Goal: Task Accomplishment & Management: Use online tool/utility

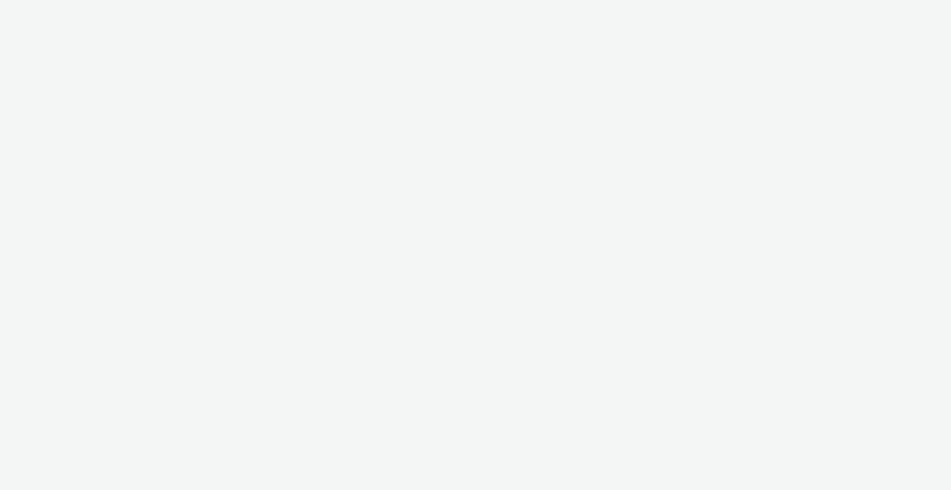
select select "b1b940d3-d05b-48b5-821e-f328c33b988b"
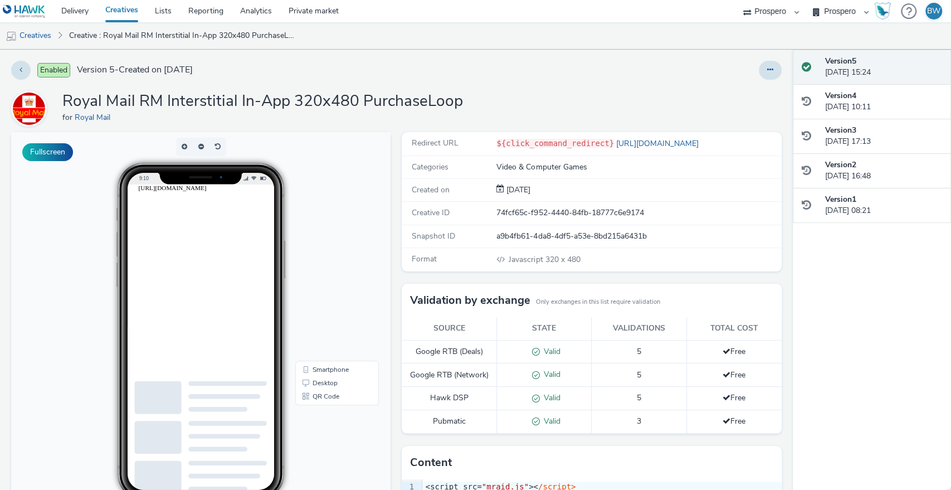
click at [179, 192] on div at bounding box center [227, 317] width 178 height 267
click at [195, 243] on div at bounding box center [227, 317] width 178 height 267
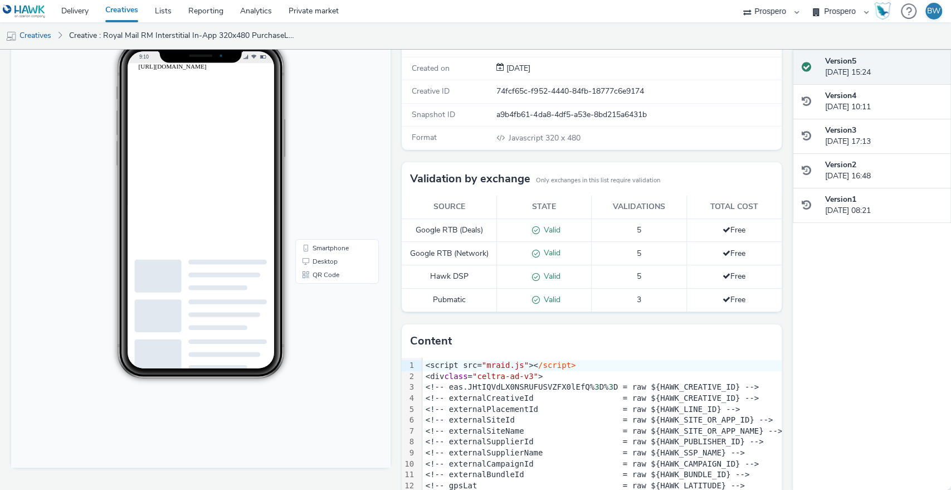
scroll to position [168, 0]
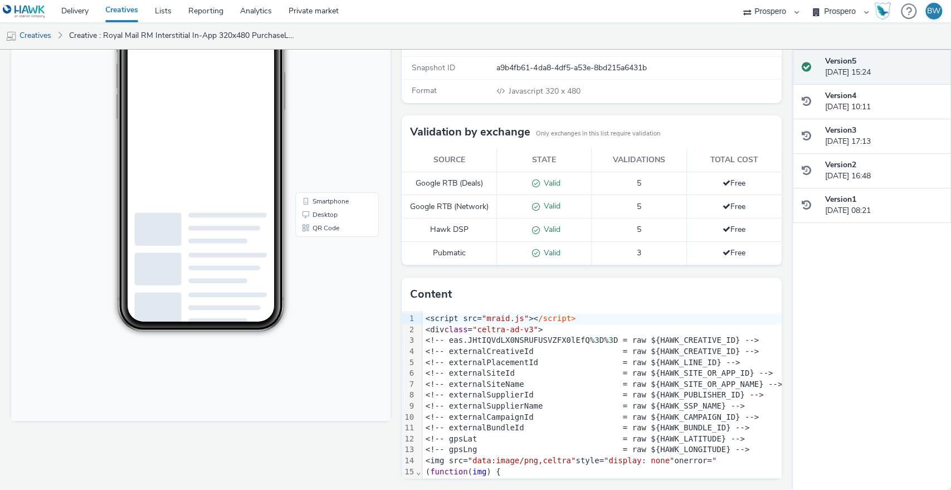
click at [452, 268] on div "Redirect URL ${click_command_redirect} [URL][DOMAIN_NAME] Categories Video & Co…" at bounding box center [588, 227] width 385 height 527
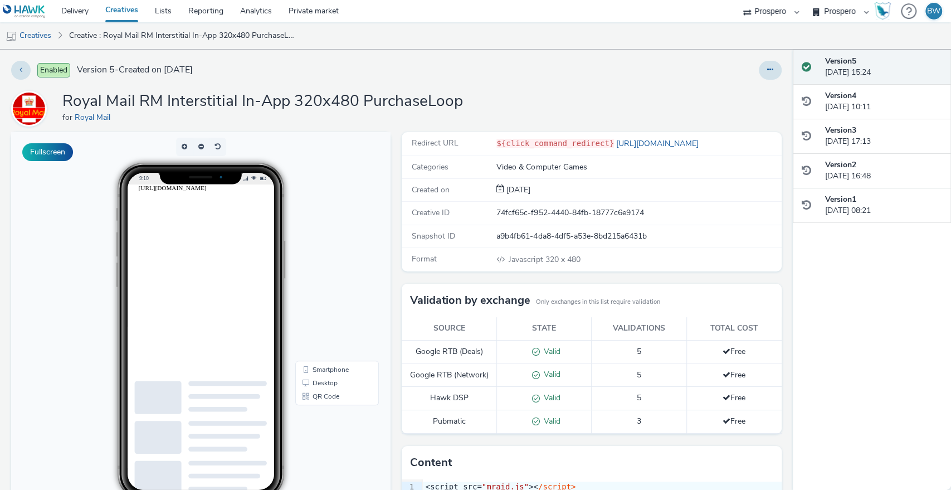
click at [428, 254] on span "Format" at bounding box center [424, 258] width 25 height 11
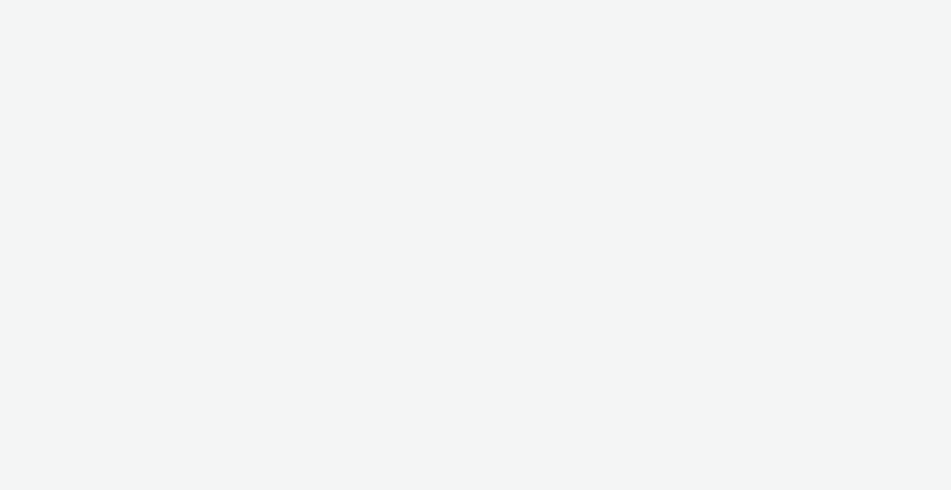
select select "b1b940d3-d05b-48b5-821e-f328c33b988b"
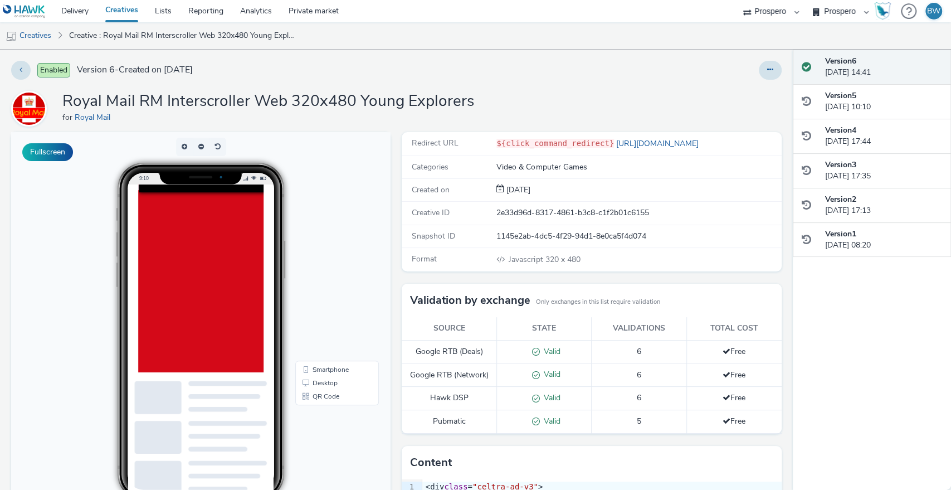
click at [330, 223] on body "9:10 Smartphone Desktop QR Code" at bounding box center [200, 360] width 379 height 457
click at [364, 208] on body "9:10 Smartphone Desktop QR Code" at bounding box center [200, 360] width 379 height 457
click at [396, 208] on div "Redirect URL ${click_command_redirect} https://send.royalmail.com/?dclid=COCMqs…" at bounding box center [588, 395] width 385 height 527
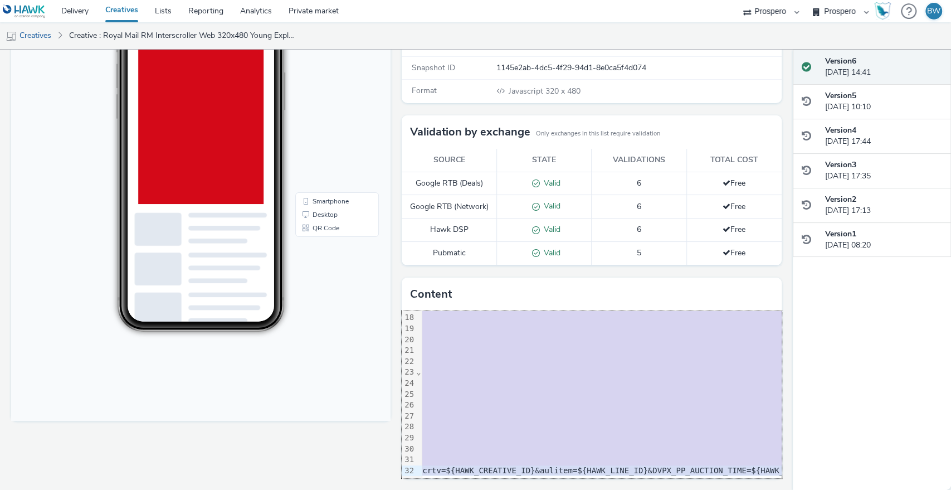
scroll to position [196, 5981]
drag, startPoint x: 420, startPoint y: 315, endPoint x: 885, endPoint y: 518, distance: 507.5
click at [885, 489] on html "Delivery Creatives Lists Reporting Analytics Private market Prospero Bountiful …" at bounding box center [475, 245] width 951 height 490
copy div "<div class = "celtra-ad-v3" > <!-- eas.JHtIQVdLX0NSRUFUSVZFX0lEfQ% 3 D% 3 D = r…"
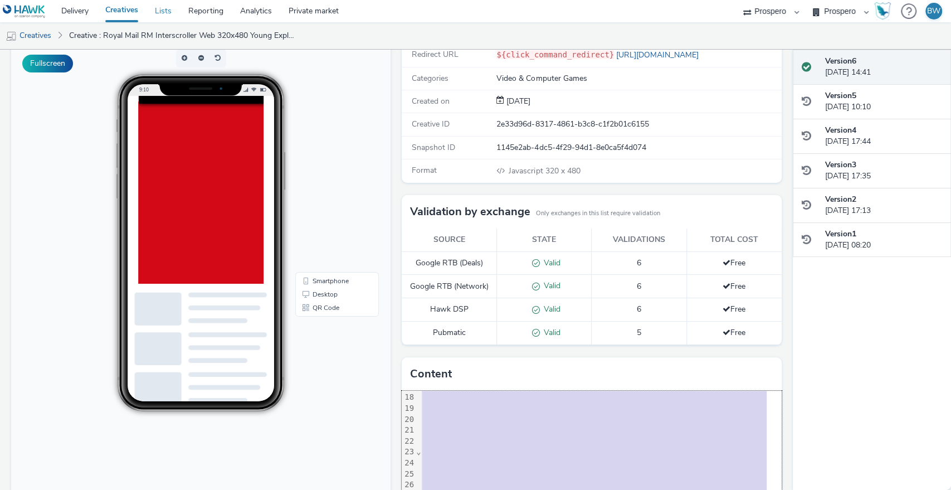
scroll to position [45, 0]
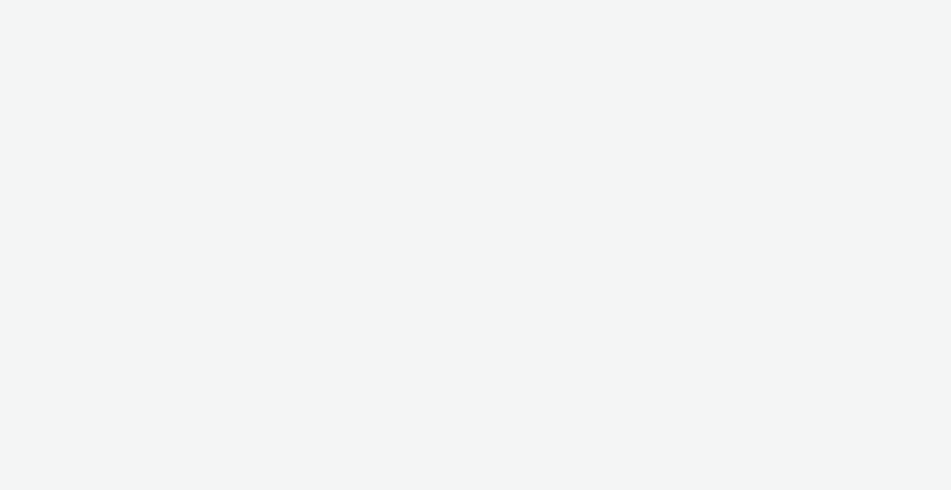
select select "b1b940d3-d05b-48b5-821e-f328c33b988b"
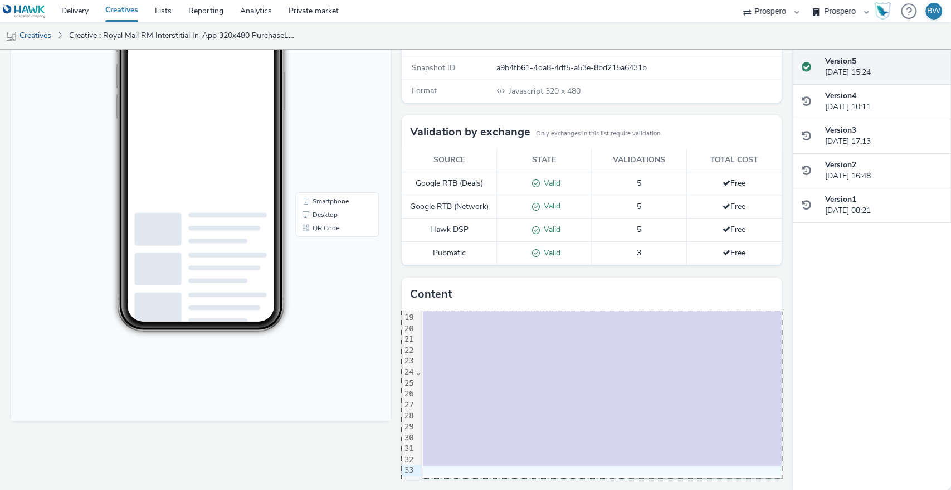
scroll to position [207, 2033]
drag, startPoint x: 418, startPoint y: 316, endPoint x: 939, endPoint y: 518, distance: 559.1
click at [939, 489] on html "Delivery Creatives Lists Reporting Analytics Private market Prospero Bountiful …" at bounding box center [475, 245] width 951 height 490
copy div "<script src= "mraid.js" >< /script> <div class = "celtra-ad-v3" > <!-- eas.JHtI…"
